Goal: Find specific page/section: Find specific page/section

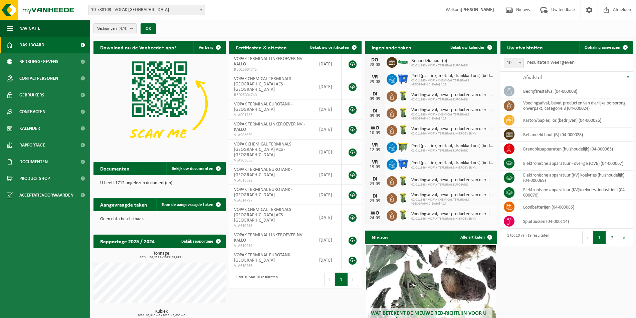
click at [129, 30] on button "Vestigingen (4/4)" at bounding box center [115, 28] width 43 height 10
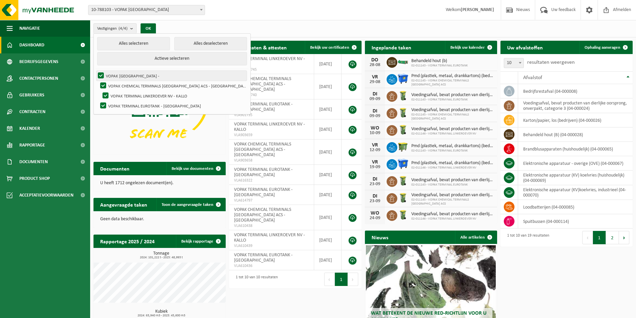
click at [102, 73] on label "VOPAK [GEOGRAPHIC_DATA] -" at bounding box center [172, 76] width 150 height 10
click at [96, 71] on input "VOPAK [GEOGRAPHIC_DATA] -" at bounding box center [95, 70] width 0 height 0
checkbox input "false"
click at [102, 82] on label "VOPAK CHEMICAL TERMINALS BELGIUM ACS - ANTWERPEN" at bounding box center [173, 86] width 148 height 10
click at [98, 81] on input "VOPAK CHEMICAL TERMINALS BELGIUM ACS - ANTWERPEN" at bounding box center [98, 81] width 0 height 0
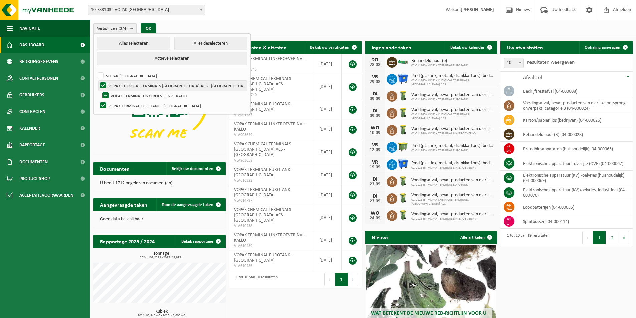
checkbox input "false"
click at [106, 93] on label "VOPAK TERMINAL LINKEROEVER NV - KALLO" at bounding box center [174, 96] width 146 height 10
click at [100, 91] on input "VOPAK TERMINAL LINKEROEVER NV - KALLO" at bounding box center [100, 91] width 0 height 0
checkbox input "false"
click at [150, 27] on button "OK" at bounding box center [148, 28] width 15 height 11
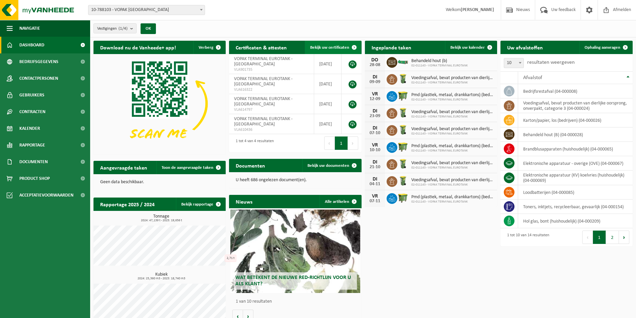
click at [348, 46] on span at bounding box center [354, 47] width 13 height 13
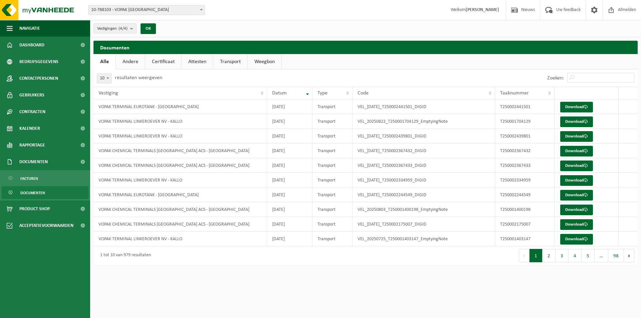
click at [133, 61] on link "Andere" at bounding box center [130, 61] width 29 height 15
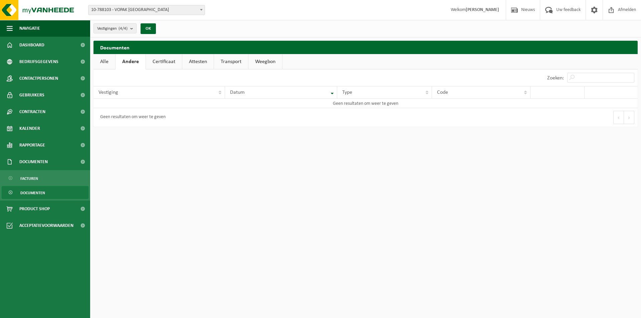
click at [146, 62] on link "Certificaat" at bounding box center [164, 61] width 36 height 15
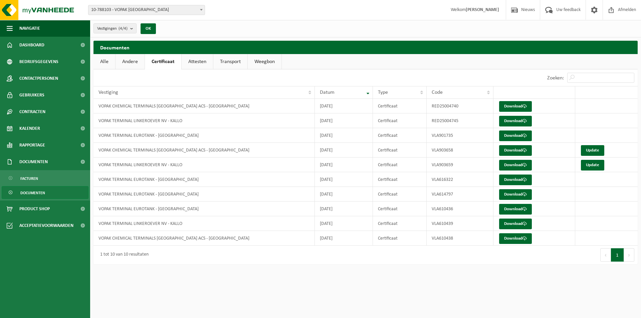
click at [201, 62] on link "Attesten" at bounding box center [197, 61] width 31 height 15
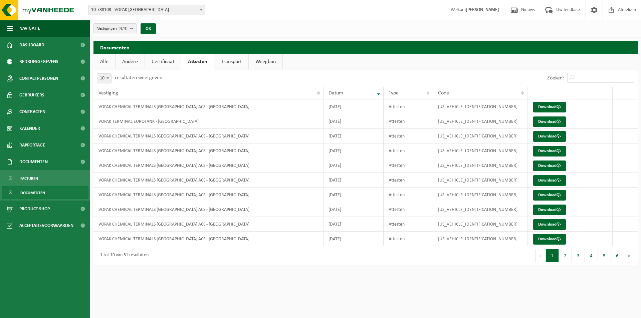
click at [173, 59] on link "Certificaat" at bounding box center [163, 61] width 36 height 15
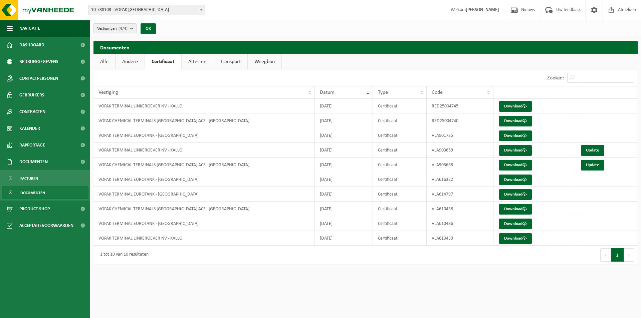
click at [133, 29] on b "submit" at bounding box center [133, 28] width 6 height 9
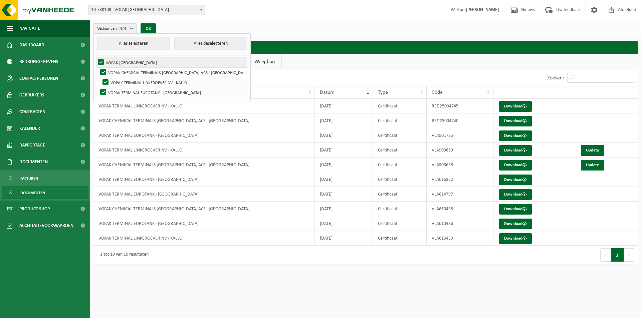
click at [100, 61] on label "VOPAK BELGIUM -" at bounding box center [172, 62] width 150 height 10
click at [96, 57] on input "VOPAK BELGIUM -" at bounding box center [95, 57] width 0 height 0
checkbox input "false"
click at [105, 70] on label "VOPAK CHEMICAL TERMINALS BELGIUM ACS - ANTWERPEN" at bounding box center [173, 72] width 148 height 10
click at [98, 67] on input "VOPAK CHEMICAL TERMINALS BELGIUM ACS - ANTWERPEN" at bounding box center [98, 67] width 0 height 0
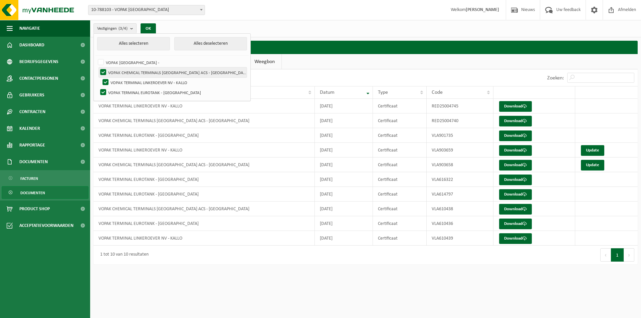
checkbox input "false"
click at [106, 80] on label "VOPAK TERMINAL LINKEROEVER NV - KALLO" at bounding box center [174, 83] width 146 height 10
click at [100, 78] on input "VOPAK TERMINAL LINKEROEVER NV - KALLO" at bounding box center [100, 77] width 0 height 0
checkbox input "false"
click at [102, 62] on label "VOPAK BELGIUM -" at bounding box center [172, 62] width 150 height 10
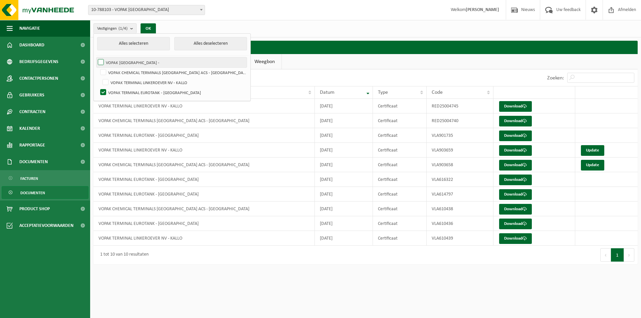
click at [96, 57] on input "VOPAK BELGIUM -" at bounding box center [95, 57] width 0 height 0
checkbox input "true"
click at [150, 27] on button "OK" at bounding box center [148, 28] width 15 height 11
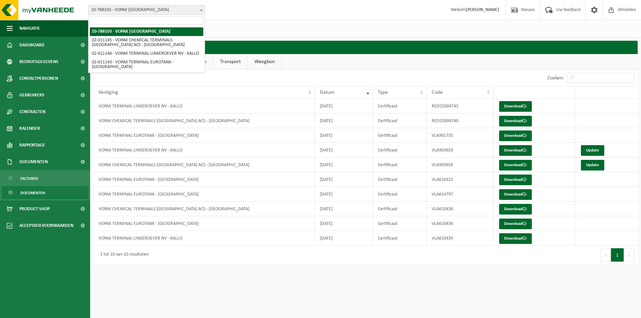
click at [182, 11] on span "10-788103 - VOPAK [GEOGRAPHIC_DATA]" at bounding box center [147, 9] width 116 height 9
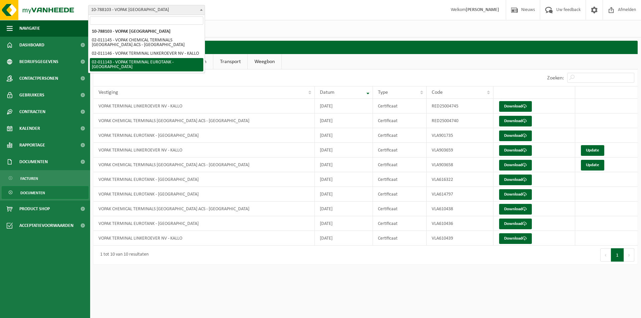
select select "2100"
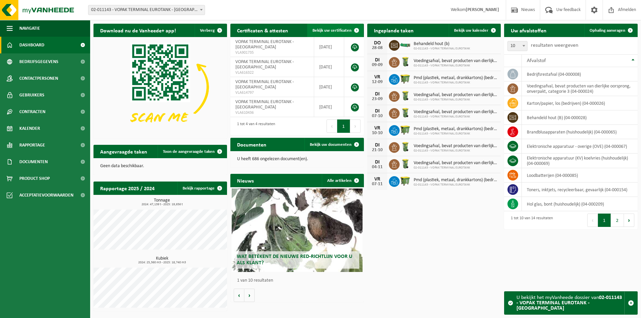
click at [353, 28] on span at bounding box center [356, 30] width 13 height 13
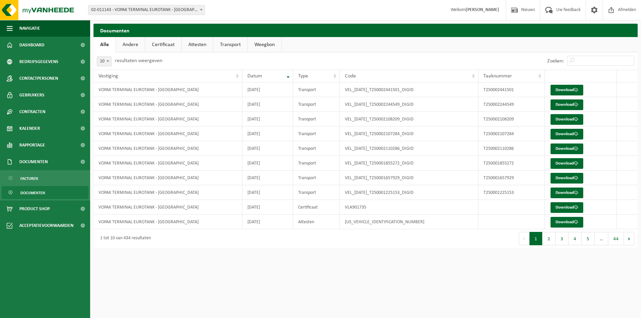
click at [162, 45] on link "Certificaat" at bounding box center [163, 44] width 36 height 15
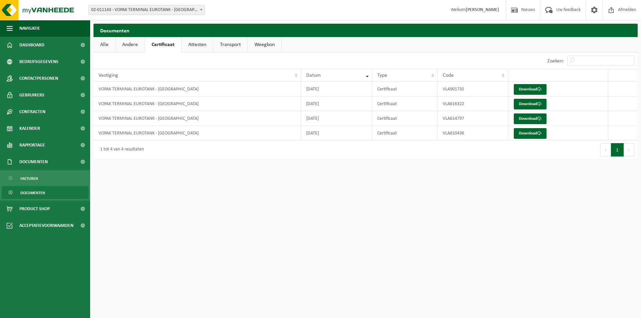
click at [103, 45] on link "Alle" at bounding box center [105, 44] width 22 height 15
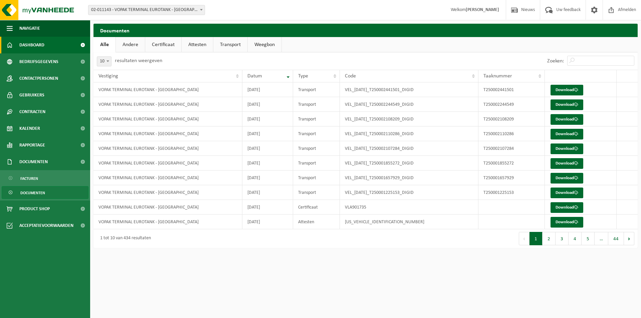
click at [26, 43] on span "Dashboard" at bounding box center [31, 45] width 25 height 17
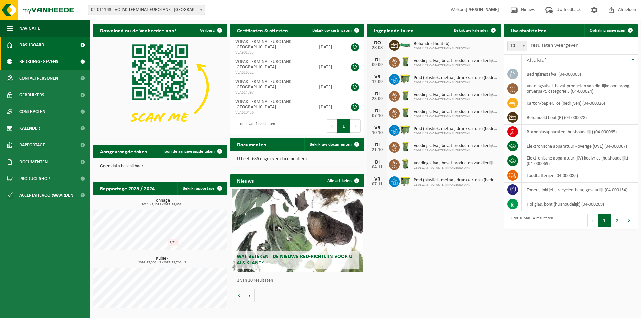
click at [56, 58] on span "Bedrijfsgegevens" at bounding box center [38, 61] width 39 height 17
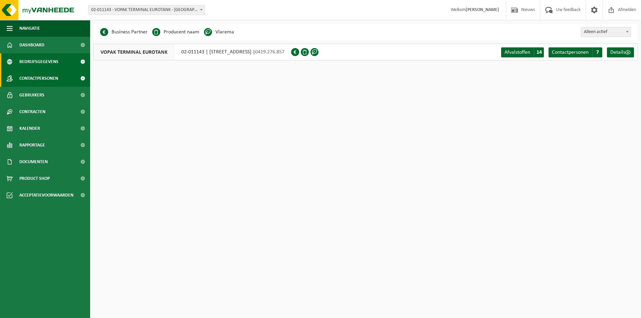
click at [31, 82] on span "Contactpersonen" at bounding box center [38, 78] width 39 height 17
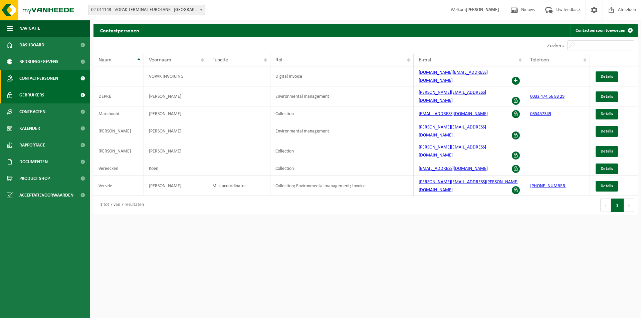
click at [40, 93] on span "Gebruikers" at bounding box center [31, 95] width 25 height 17
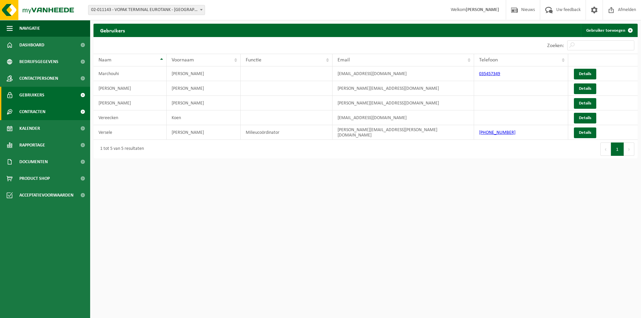
click at [39, 111] on span "Contracten" at bounding box center [32, 112] width 26 height 17
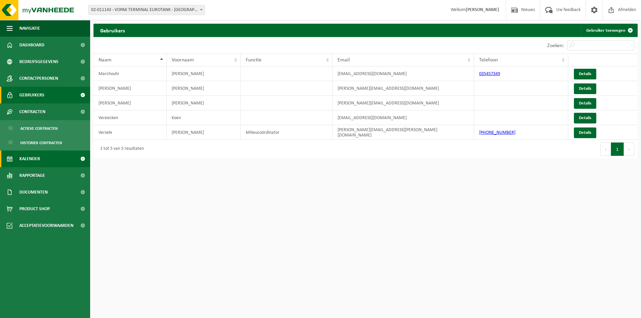
click at [32, 161] on span "Kalender" at bounding box center [29, 159] width 21 height 17
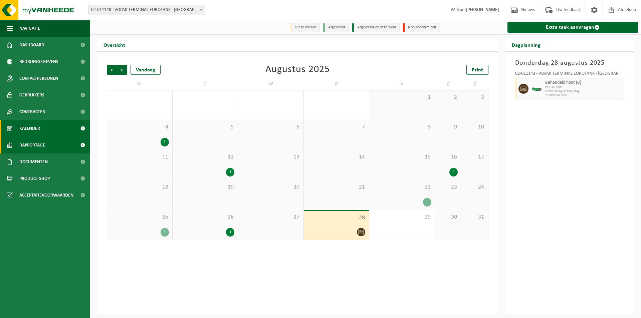
click at [30, 143] on span "Rapportage" at bounding box center [32, 145] width 26 height 17
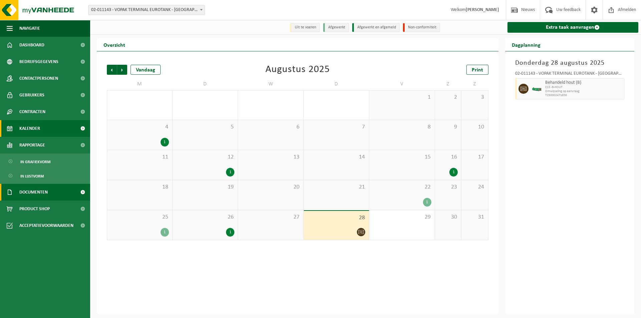
click at [45, 195] on span "Documenten" at bounding box center [33, 192] width 28 height 17
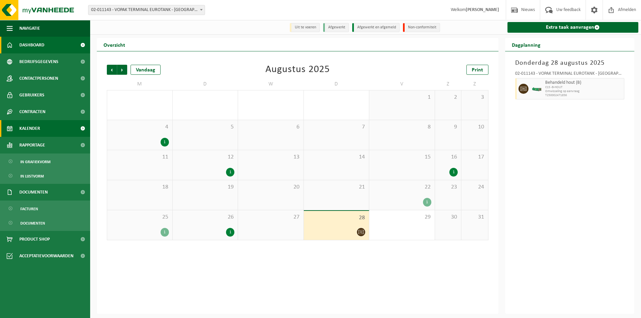
click at [30, 48] on span "Dashboard" at bounding box center [31, 45] width 25 height 17
